Goal: Task Accomplishment & Management: Use online tool/utility

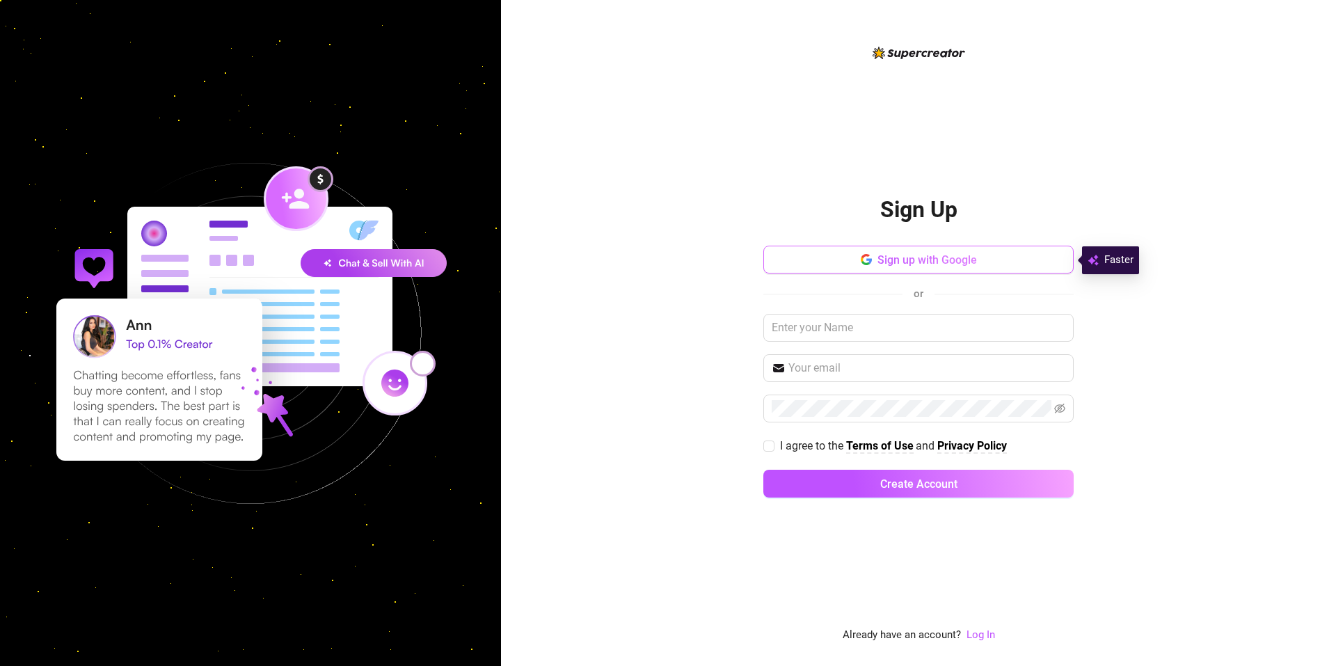
click at [861, 269] on button "Sign up with Google" at bounding box center [919, 260] width 310 height 28
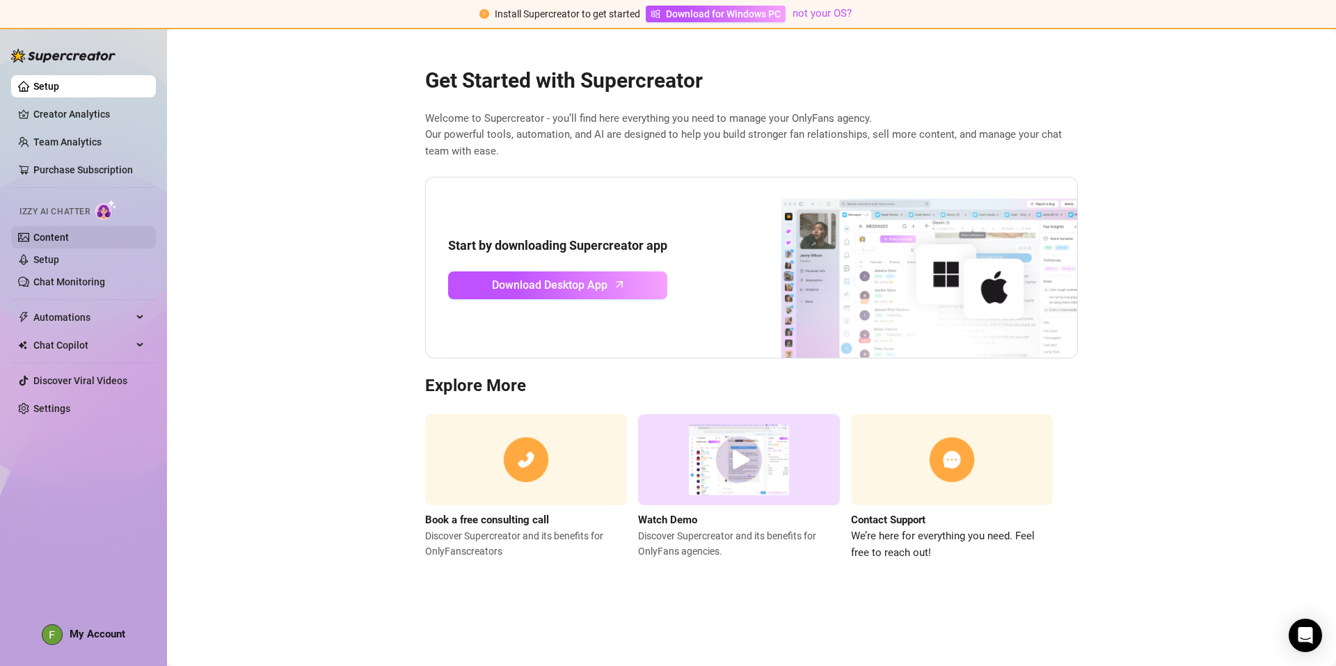
click at [65, 243] on link "Content" at bounding box center [50, 237] width 35 height 11
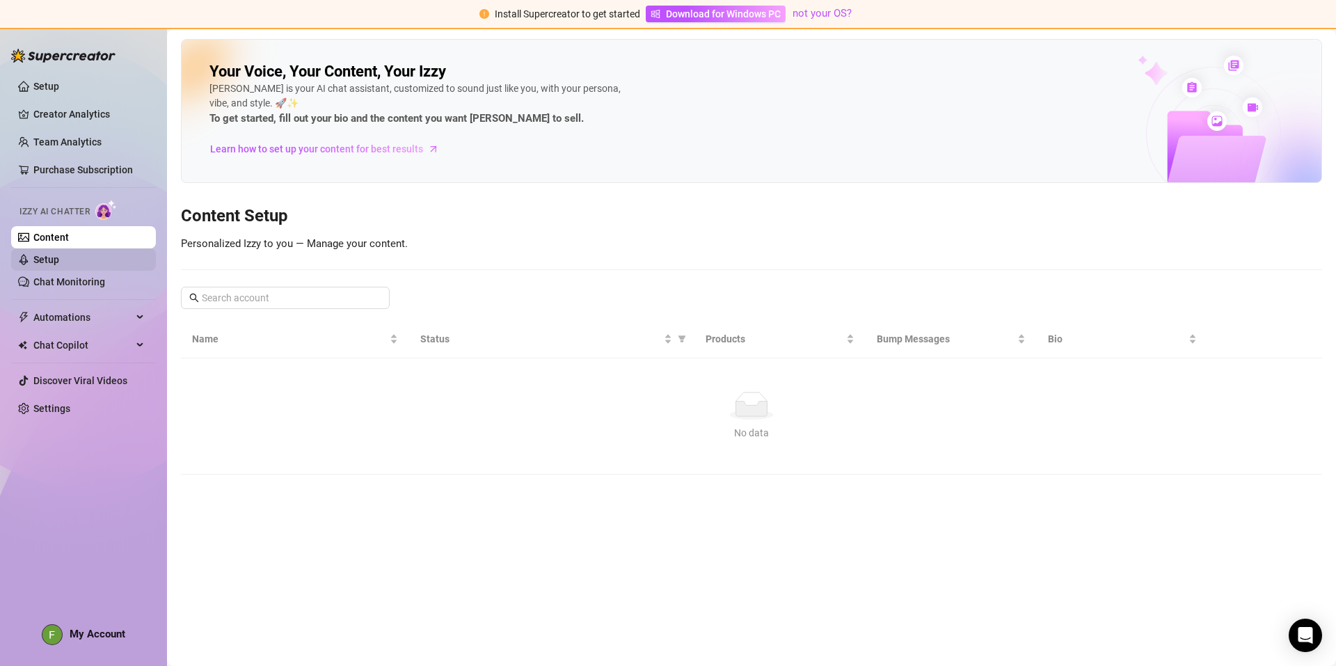
click at [59, 265] on link "Setup" at bounding box center [46, 259] width 26 height 11
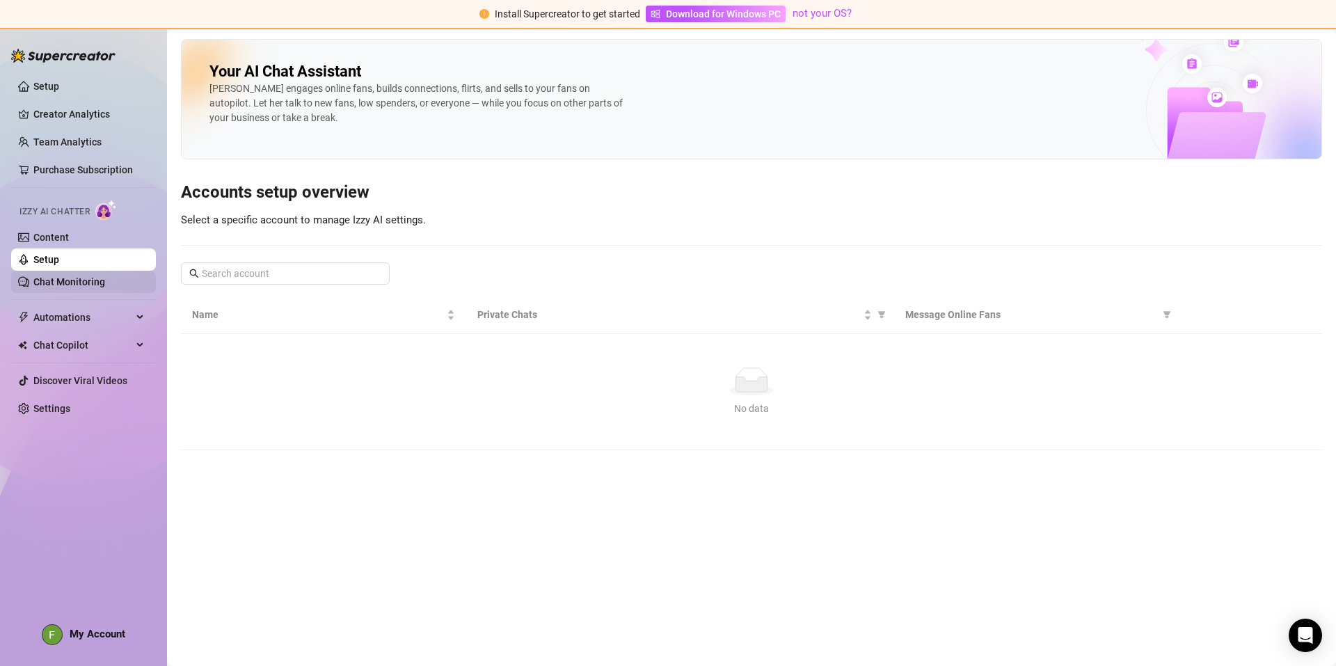
click at [86, 280] on link "Chat Monitoring" at bounding box center [69, 281] width 72 height 11
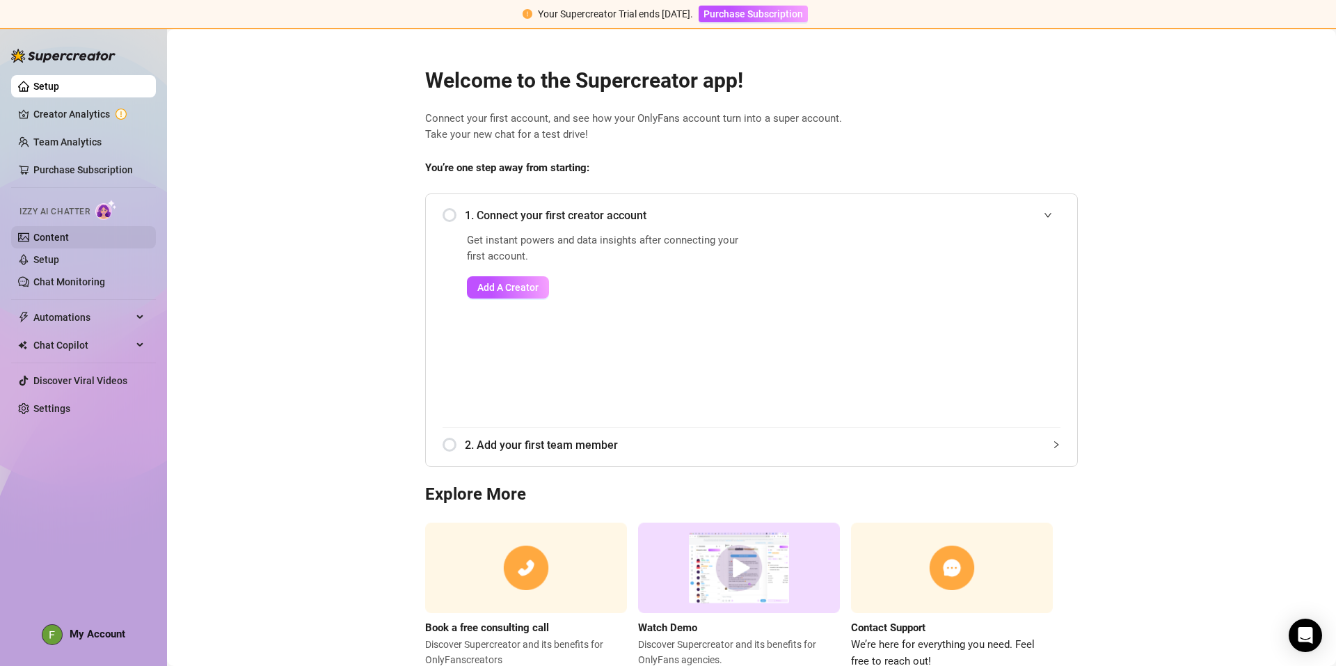
click at [69, 232] on link "Content" at bounding box center [50, 237] width 35 height 11
